Goal: Task Accomplishment & Management: Use online tool/utility

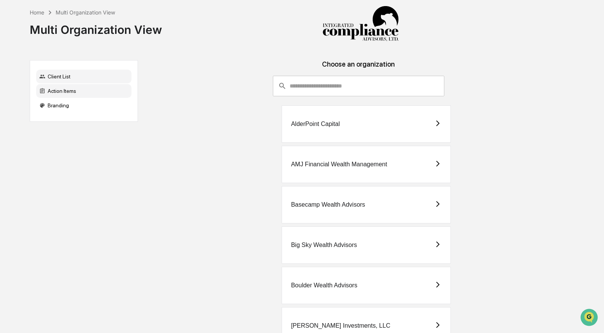
click at [85, 94] on div "Action Items" at bounding box center [83, 91] width 95 height 14
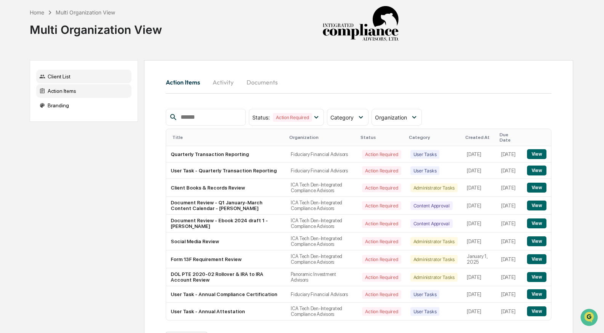
click at [69, 74] on div "Client List" at bounding box center [83, 77] width 95 height 14
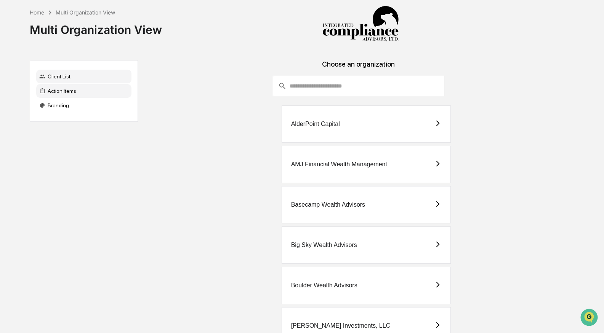
click at [83, 88] on div "Action Items" at bounding box center [83, 91] width 95 height 14
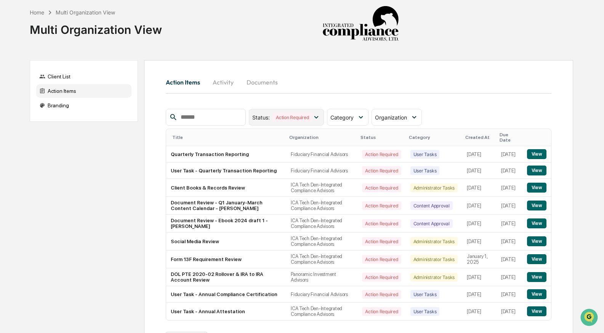
click at [320, 116] on icon at bounding box center [316, 117] width 8 height 8
click at [359, 115] on icon at bounding box center [361, 117] width 8 height 8
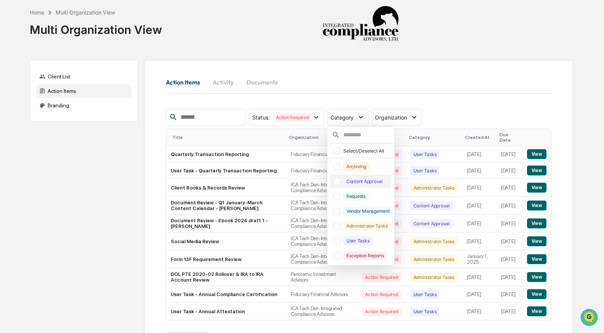
click at [339, 182] on div at bounding box center [336, 181] width 7 height 7
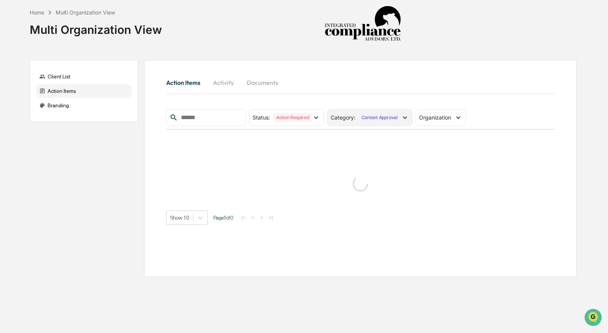
click at [355, 112] on div "Category : Content Approval" at bounding box center [369, 117] width 85 height 17
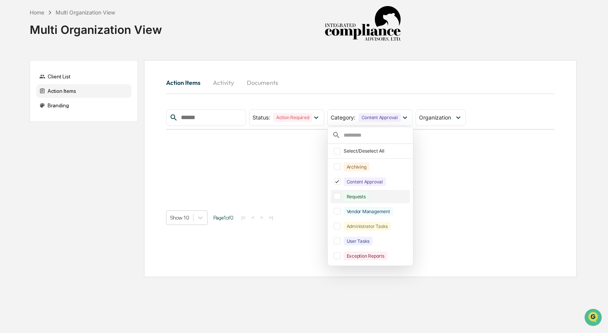
click at [341, 199] on div at bounding box center [337, 196] width 7 height 7
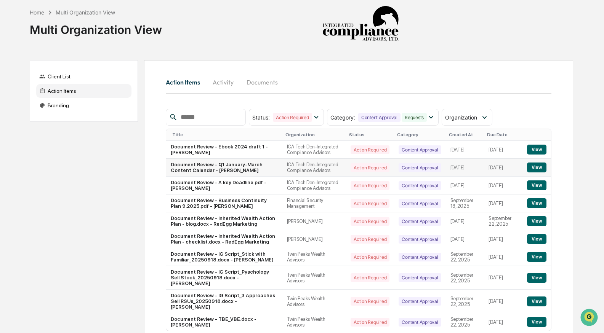
scroll to position [58, 0]
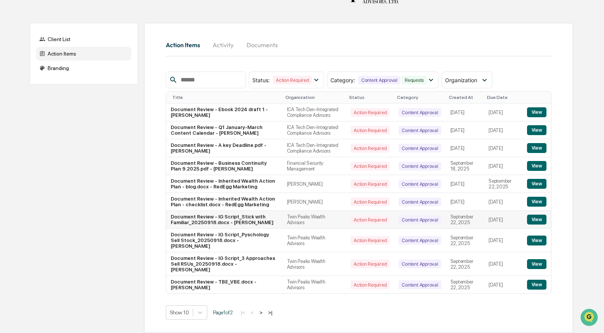
click at [540, 221] on button "View" at bounding box center [536, 220] width 19 height 10
